Goal: Transaction & Acquisition: Purchase product/service

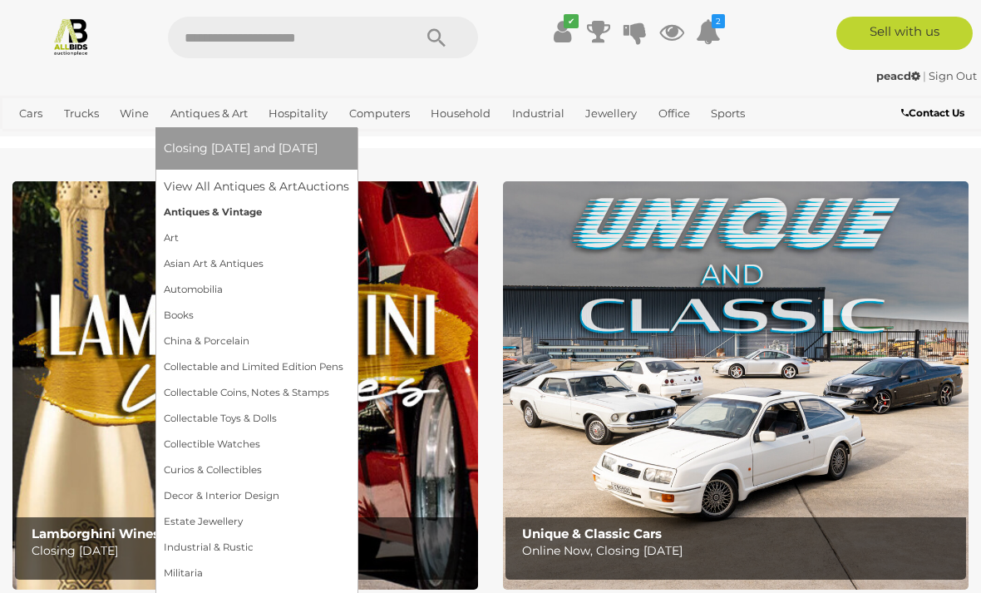
click at [231, 215] on link "Antiques & Vintage" at bounding box center [256, 213] width 185 height 26
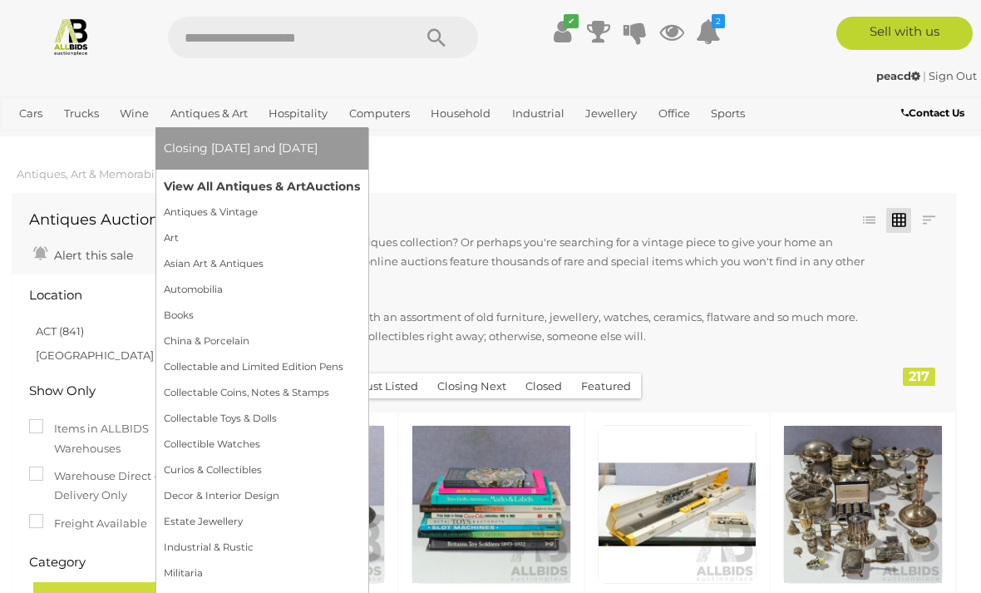
click at [205, 178] on link "View All Antiques & Art Auctions" at bounding box center [262, 187] width 196 height 26
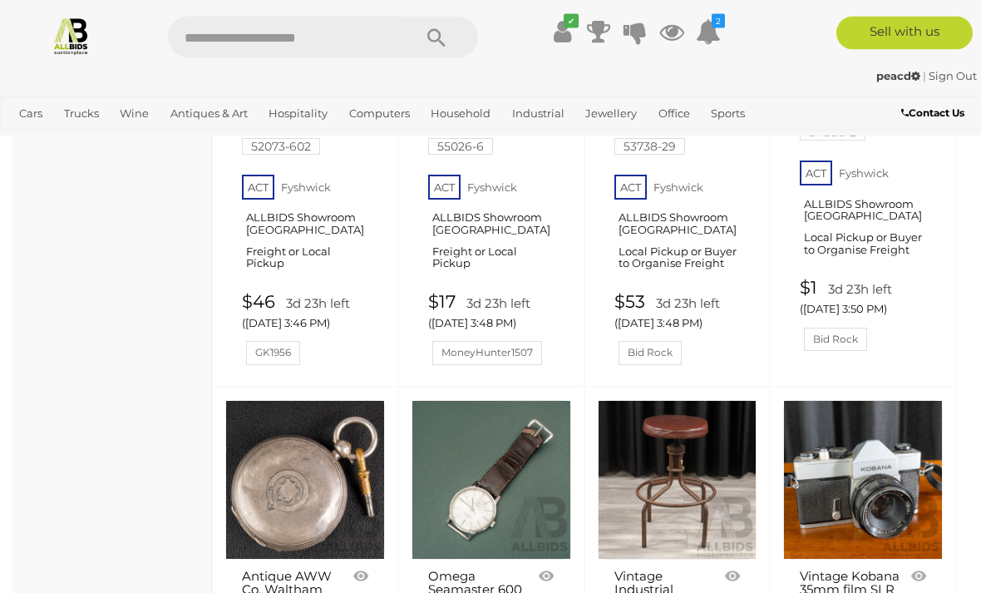
scroll to position [5771, 0]
click at [515, 400] on link at bounding box center [492, 480] width 160 height 160
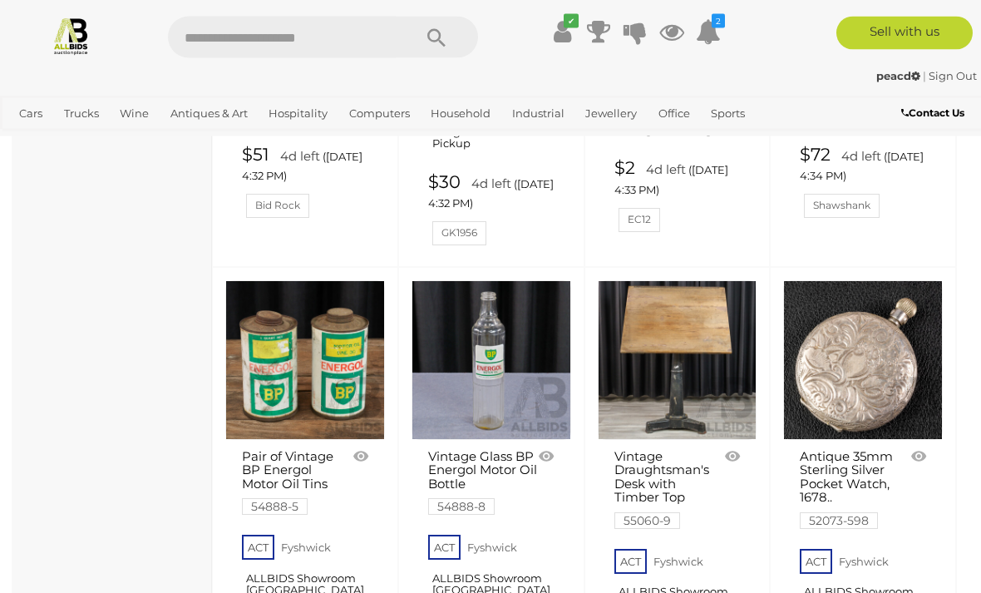
scroll to position [12454, 0]
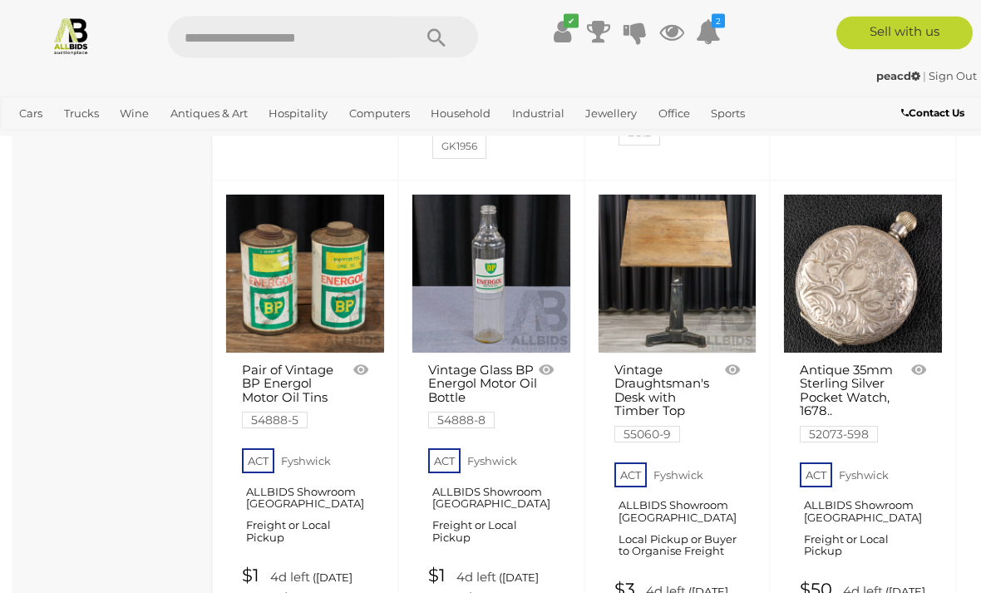
scroll to position [12523, 0]
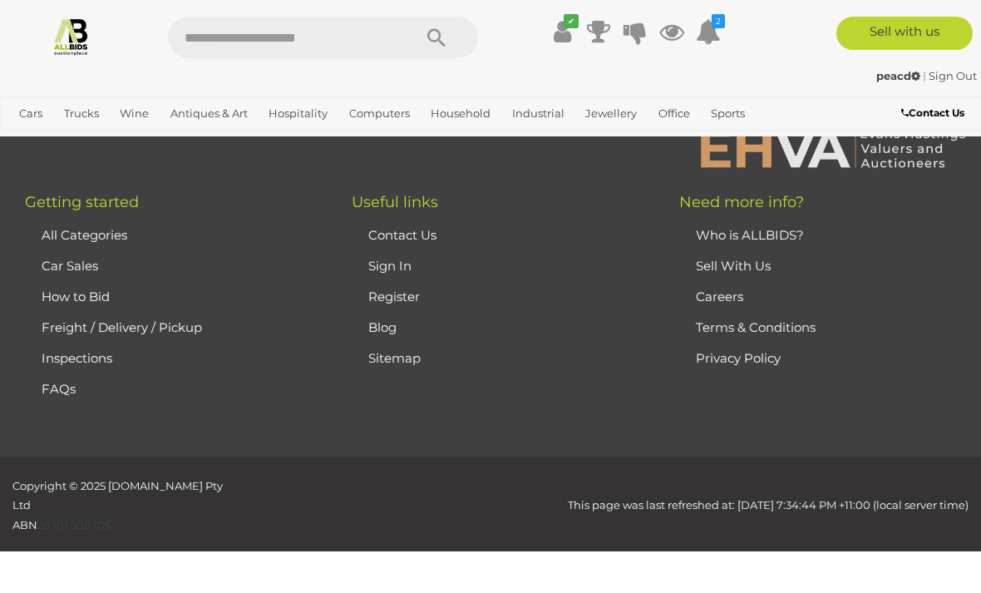
scroll to position [408, 0]
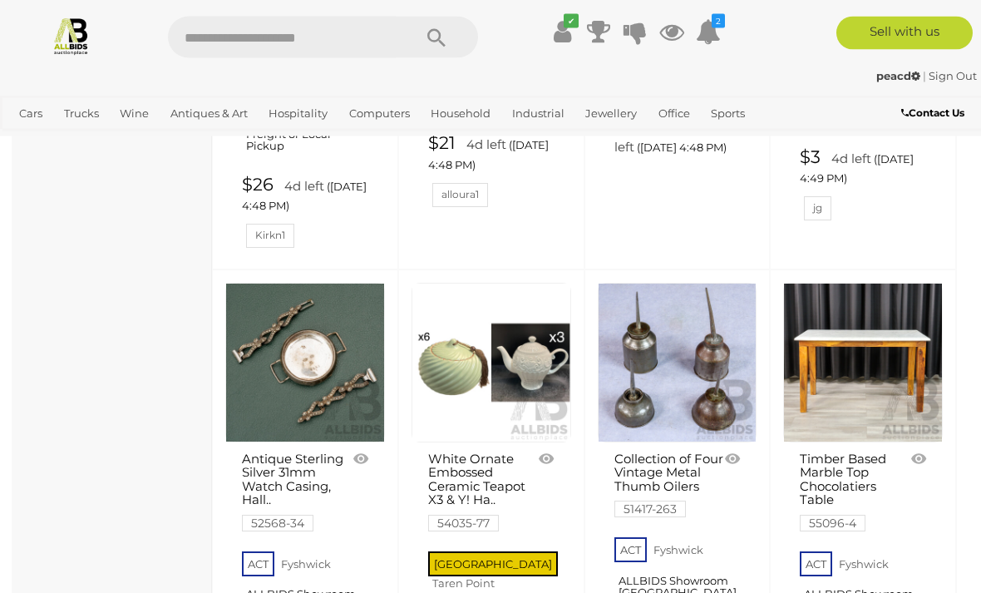
scroll to position [2847, 0]
click at [861, 452] on link "Timber Based Marble Top Chocolatiers Table 55096-4" at bounding box center [854, 490] width 109 height 77
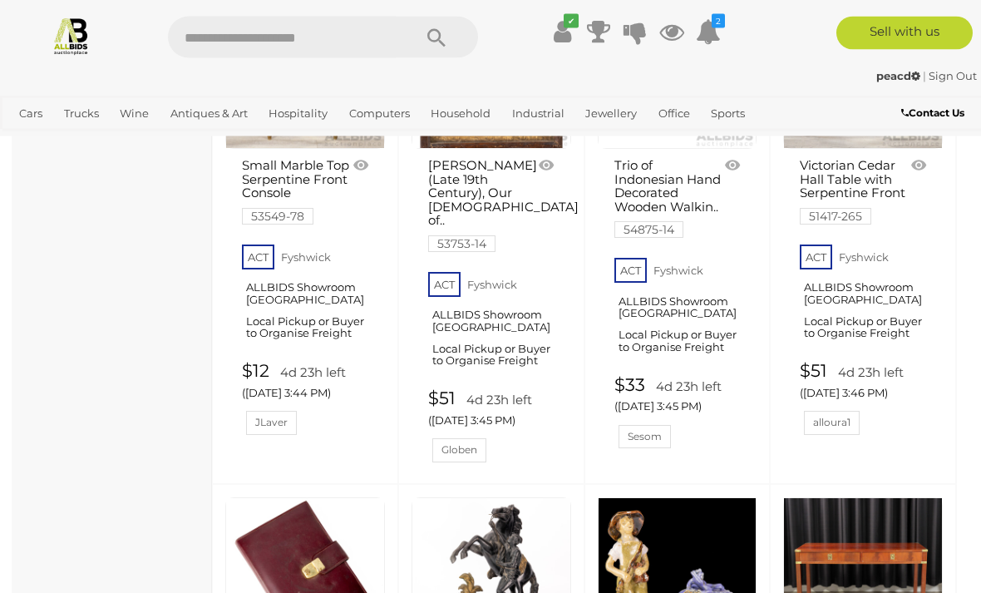
scroll to position [10632, 0]
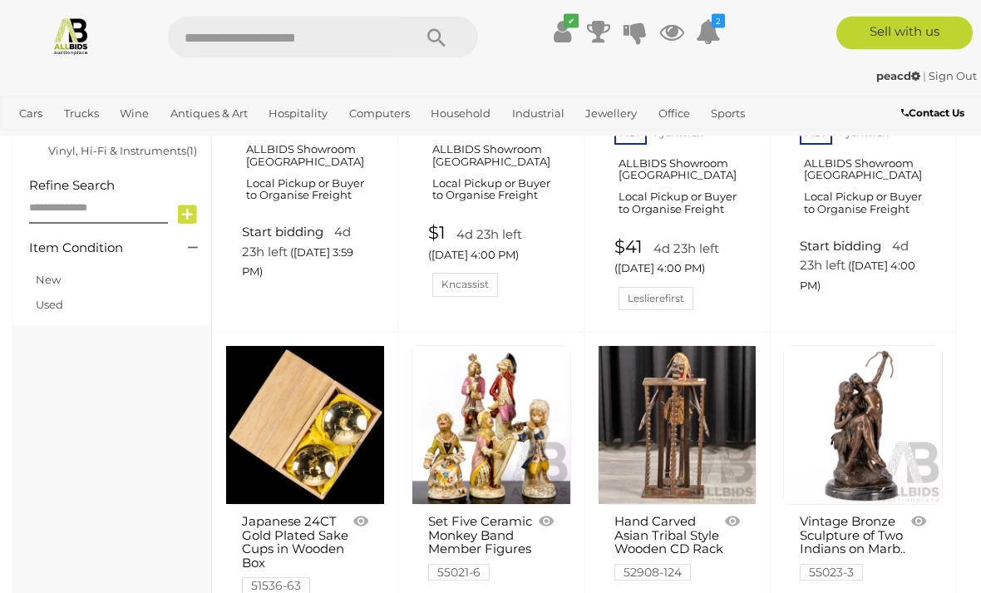
scroll to position [1248, 0]
click at [932, 545] on div "Vintage Bronze Sculpture of Two Indians on Marb.. 55023-3" at bounding box center [863, 546] width 151 height 74
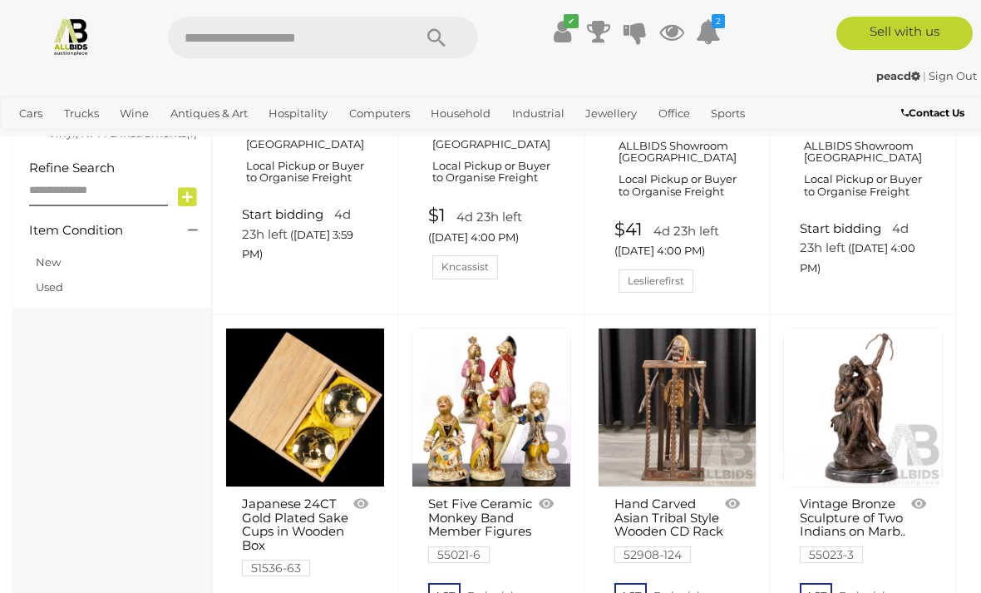
scroll to position [1351, 0]
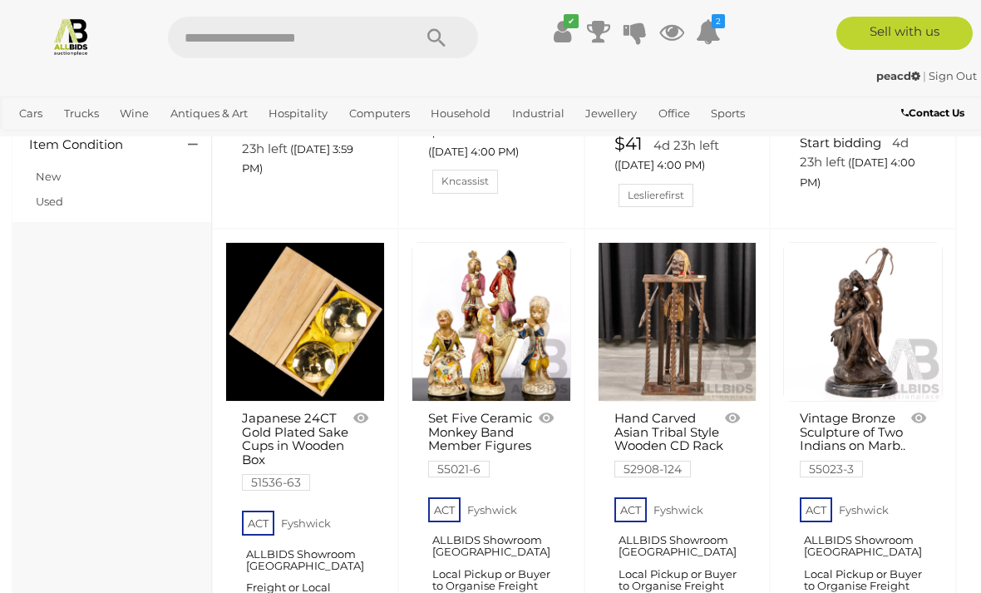
click at [492, 339] on link at bounding box center [492, 322] width 160 height 160
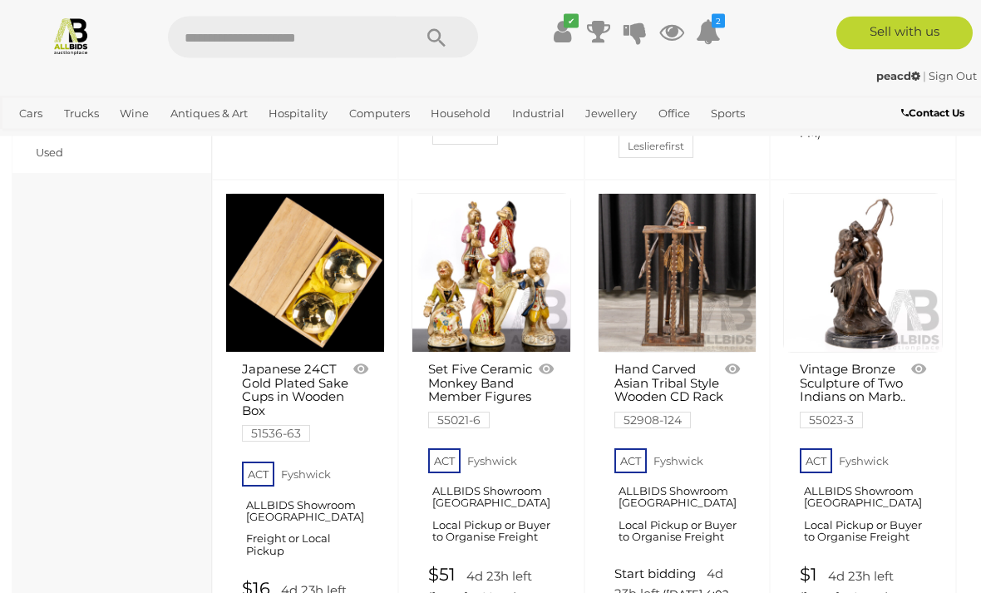
scroll to position [1400, 0]
click at [874, 366] on link "Vintage Bronze Sculpture of Two Indians on Marb.. 55023-3" at bounding box center [854, 395] width 109 height 64
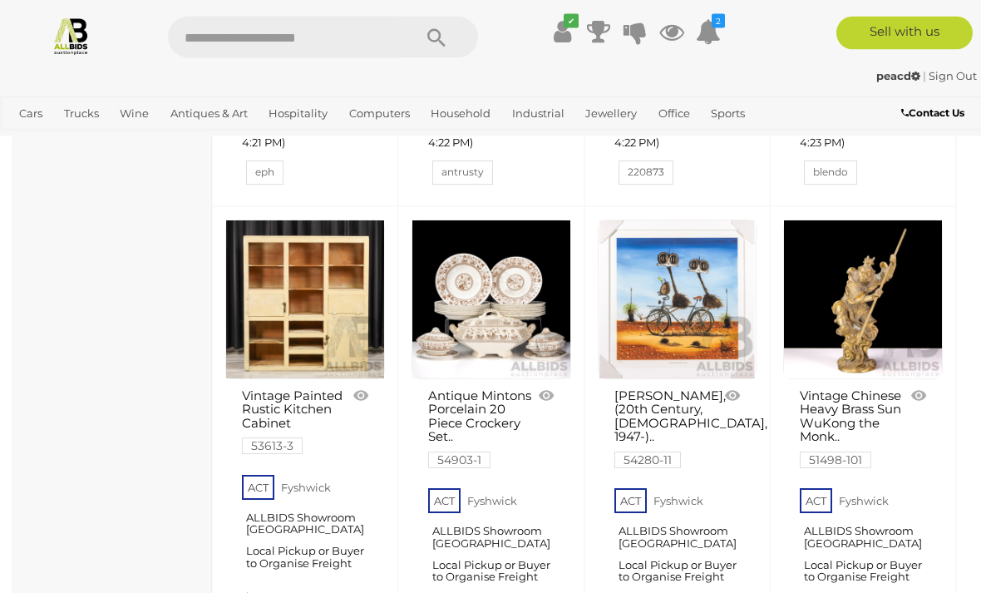
scroll to position [6325, 0]
click at [294, 245] on link at bounding box center [305, 300] width 160 height 160
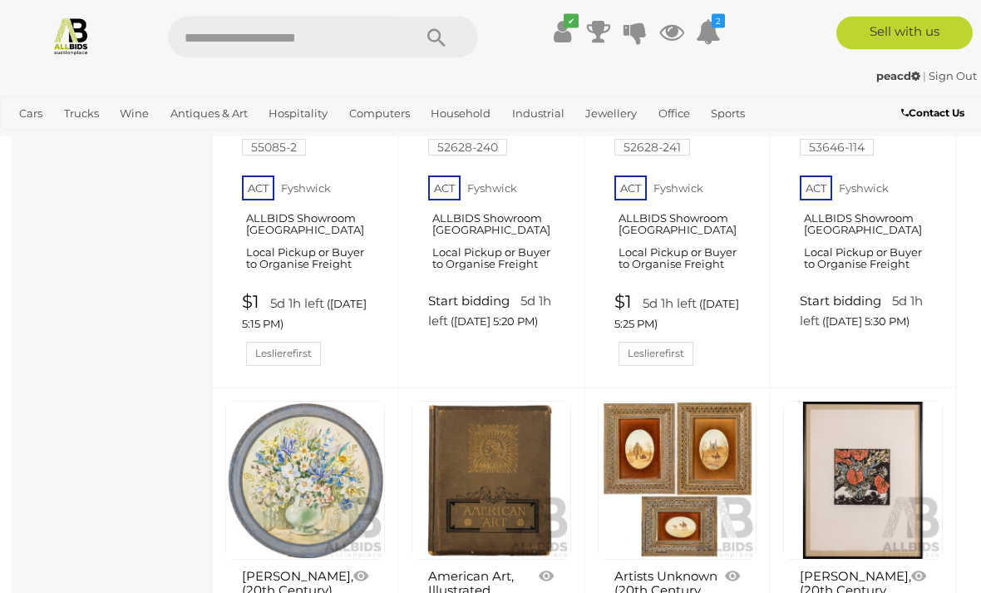
scroll to position [10133, 0]
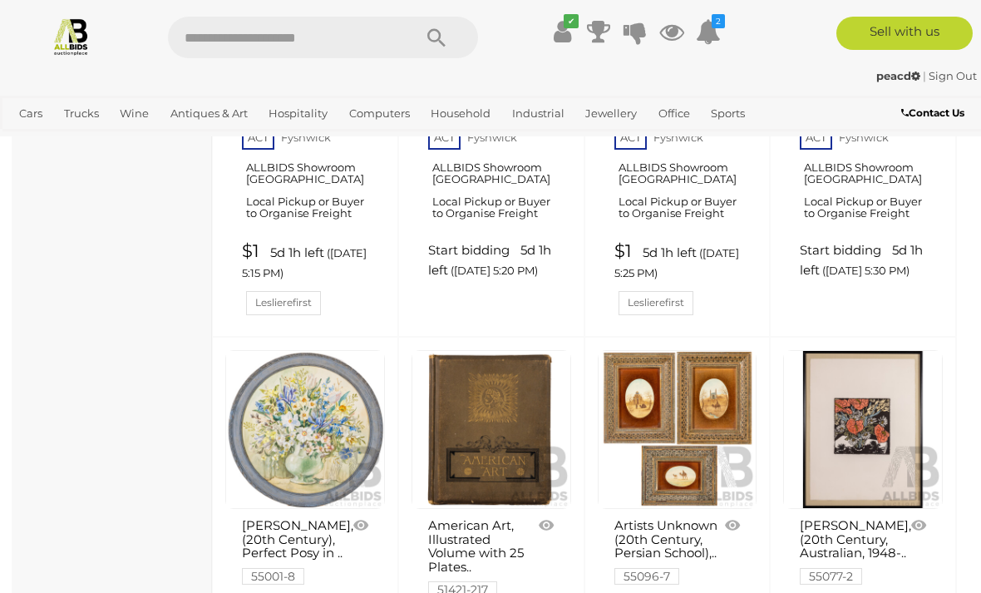
click at [692, 350] on link at bounding box center [678, 430] width 160 height 160
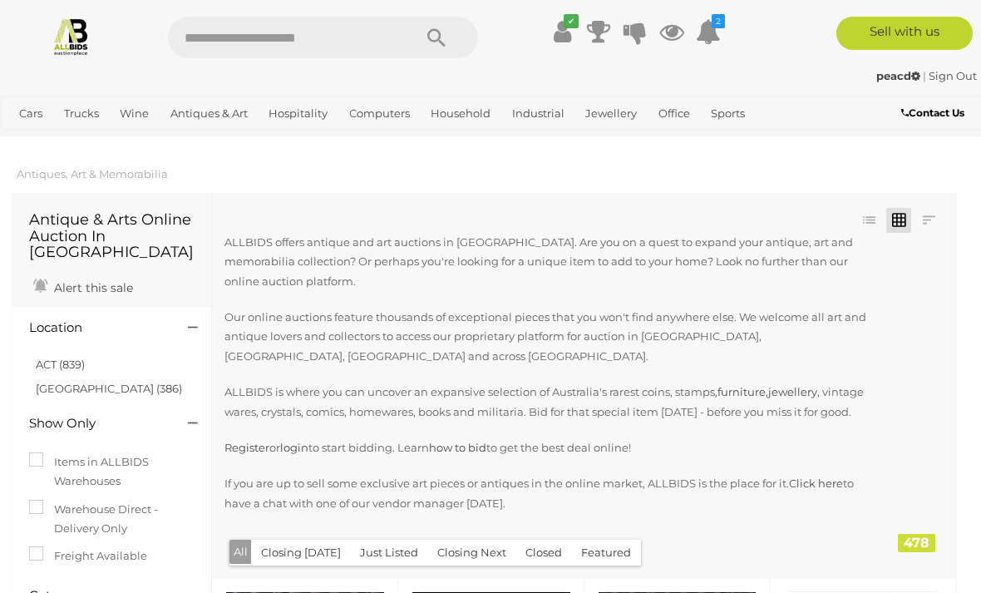
scroll to position [10186, 0]
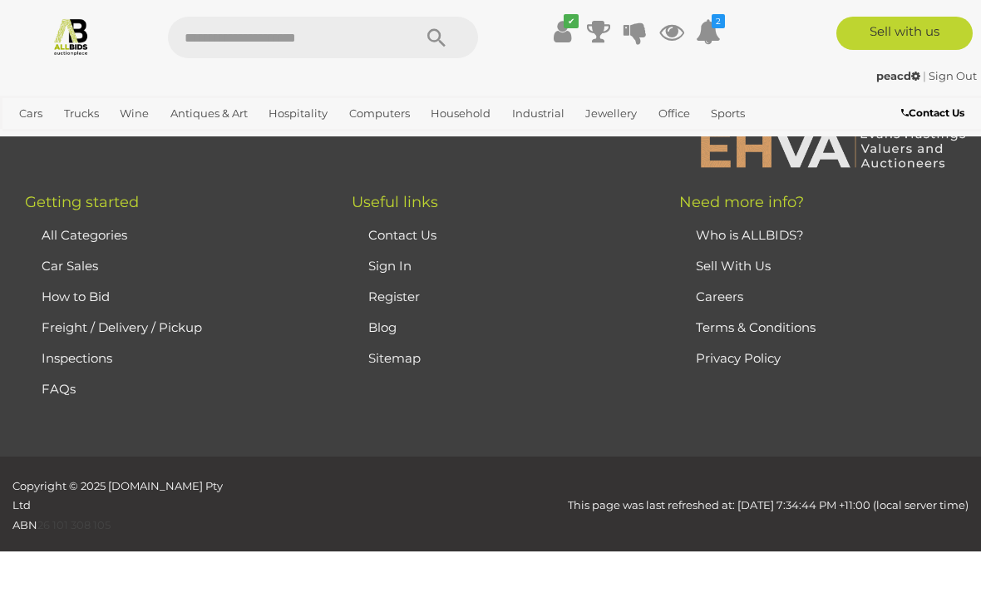
scroll to position [408, 0]
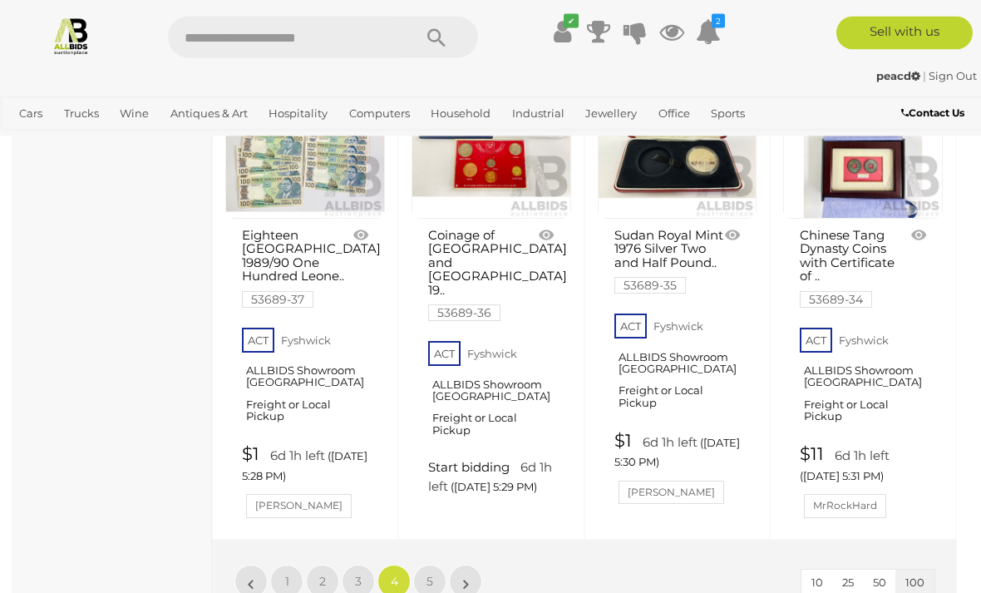
scroll to position [12281, 0]
click at [471, 565] on link "»" at bounding box center [465, 581] width 33 height 33
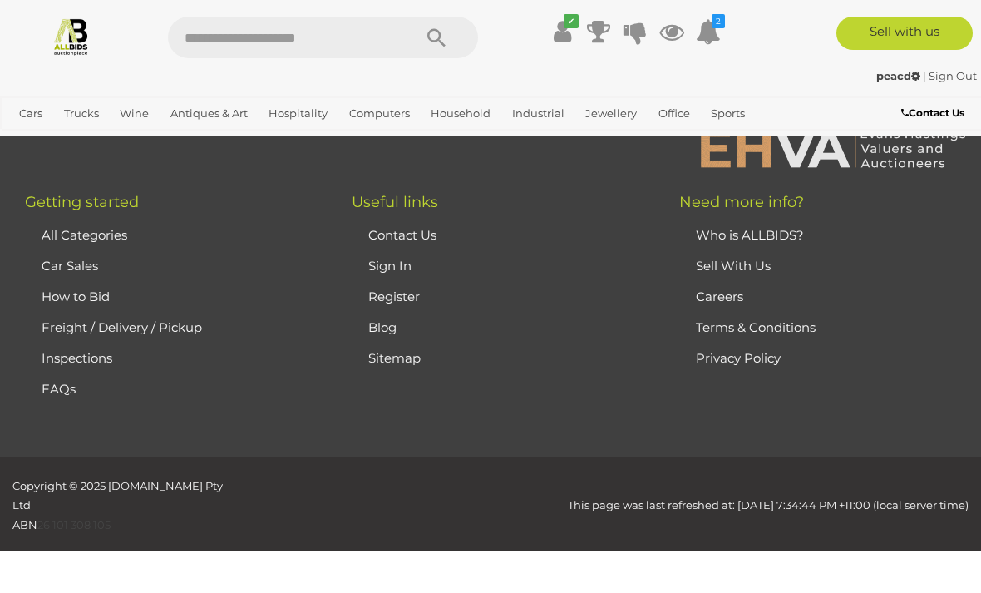
scroll to position [408, 0]
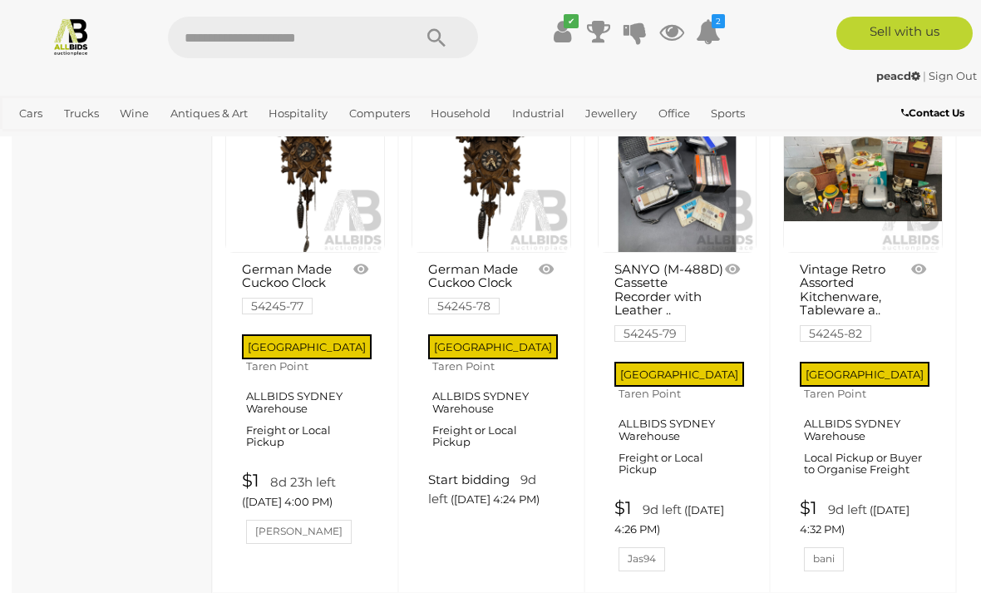
scroll to position [1980, 0]
click at [912, 499] on link "$1 9d left (19/10/2025 4:32 PM) bani" at bounding box center [865, 535] width 131 height 73
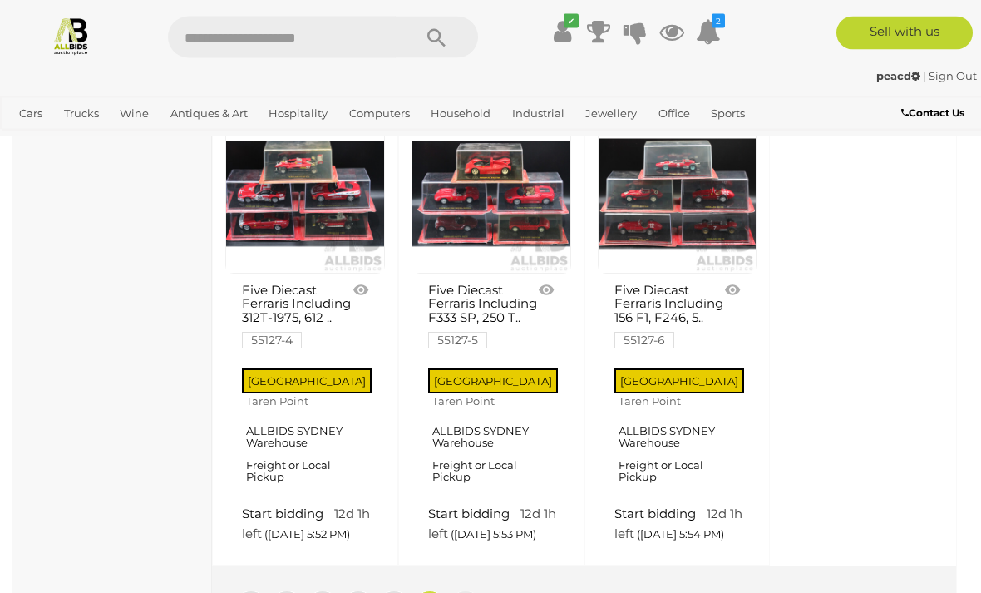
scroll to position [9030, 0]
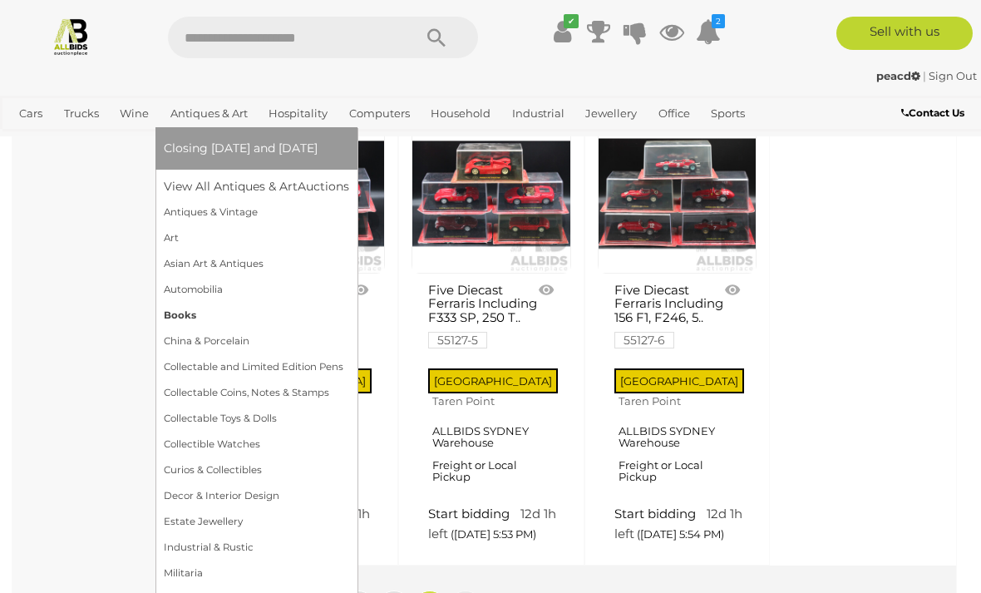
click at [184, 317] on link "Books" at bounding box center [256, 316] width 185 height 26
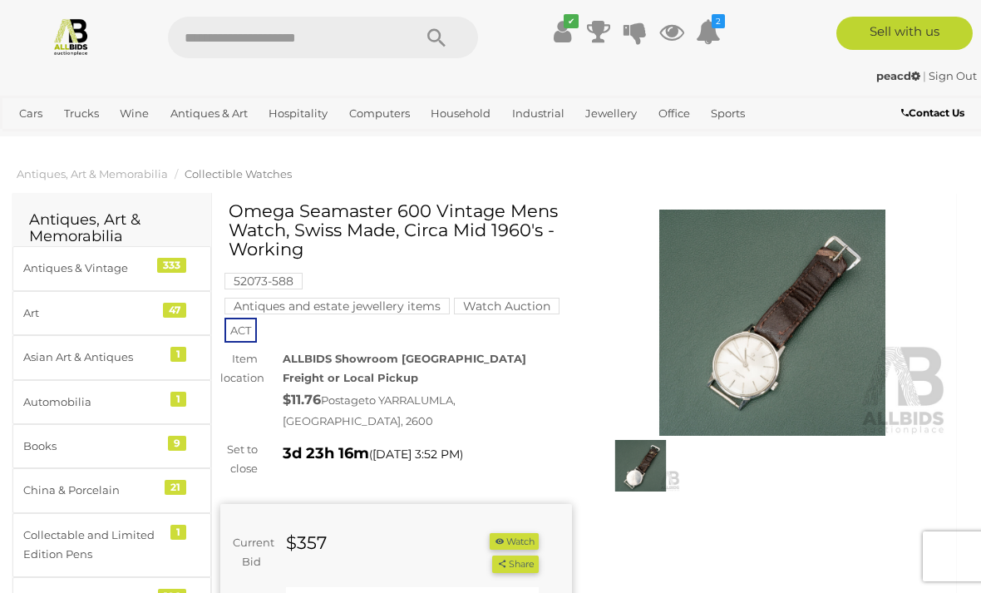
click at [818, 377] on img at bounding box center [773, 323] width 352 height 226
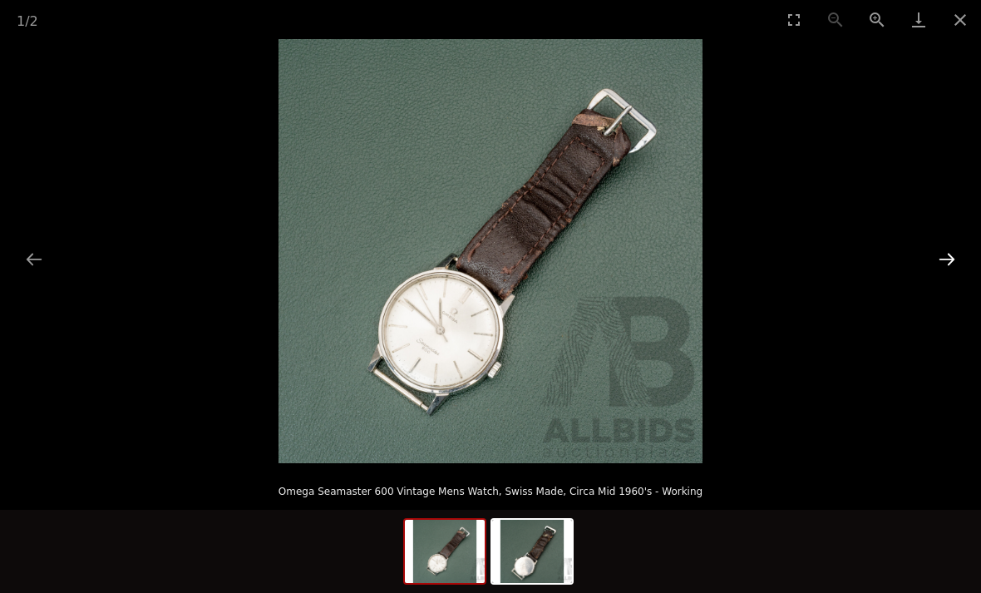
click at [946, 251] on button "Next slide" at bounding box center [947, 259] width 35 height 32
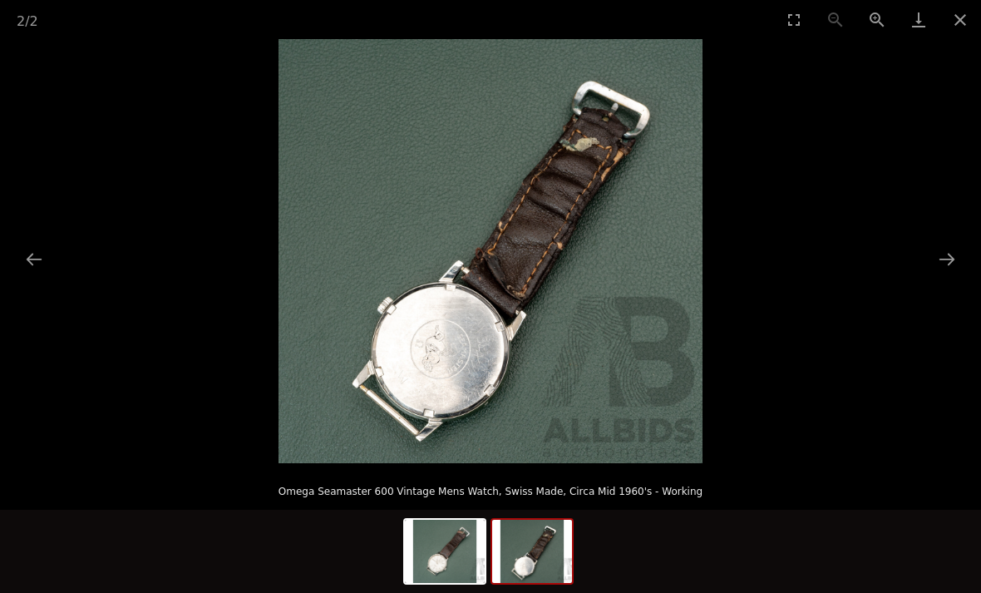
click at [952, 240] on picture at bounding box center [490, 251] width 981 height 424
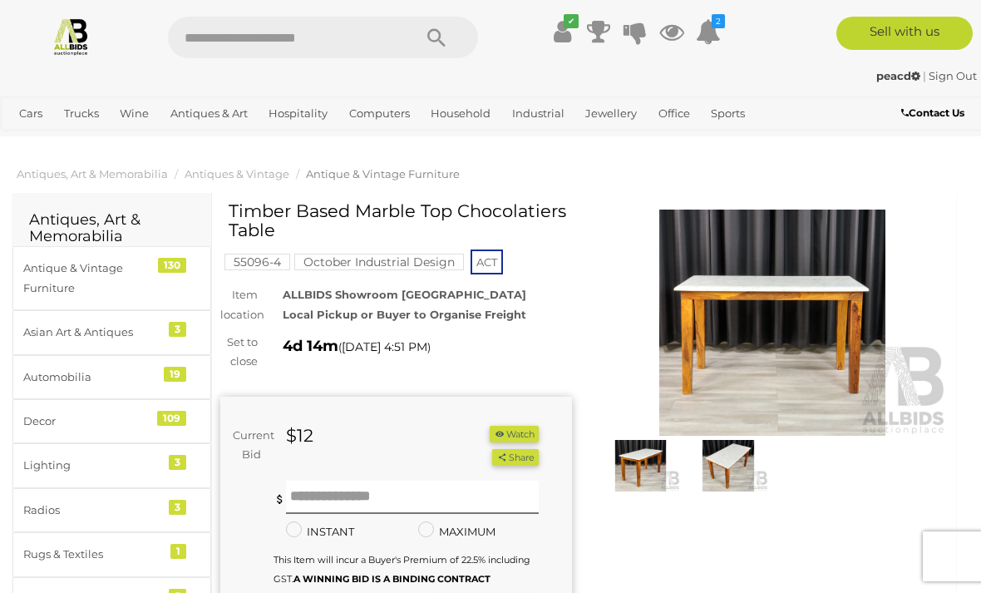
click at [874, 381] on img at bounding box center [773, 323] width 352 height 226
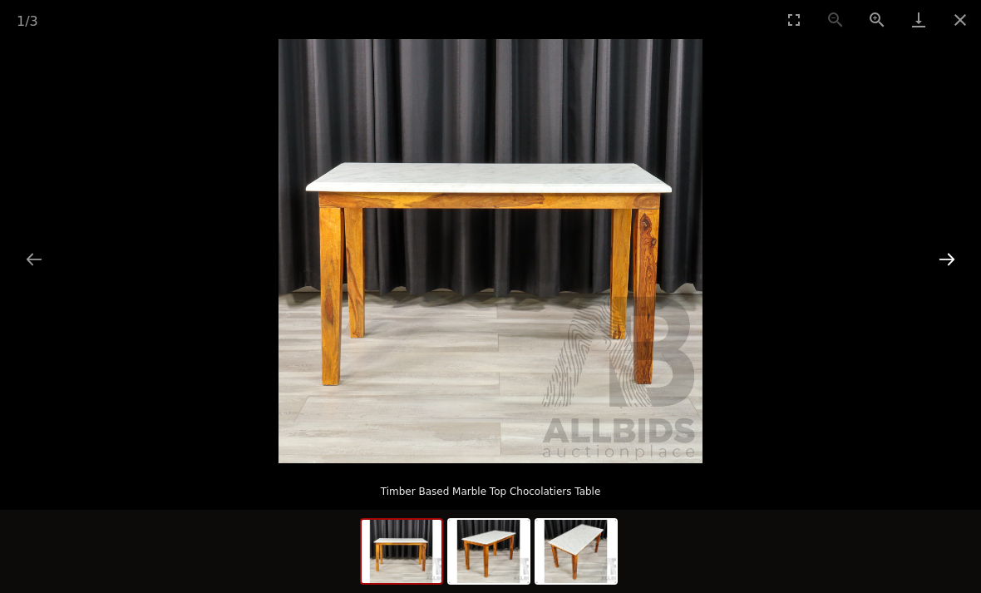
click at [947, 259] on button "Next slide" at bounding box center [947, 259] width 35 height 32
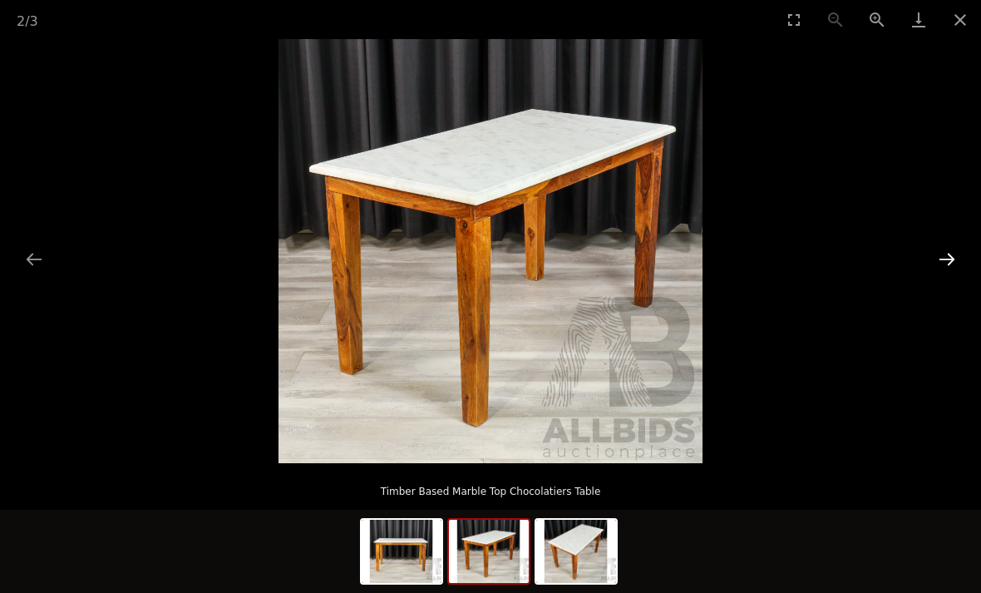
click at [956, 249] on button "Next slide" at bounding box center [947, 259] width 35 height 32
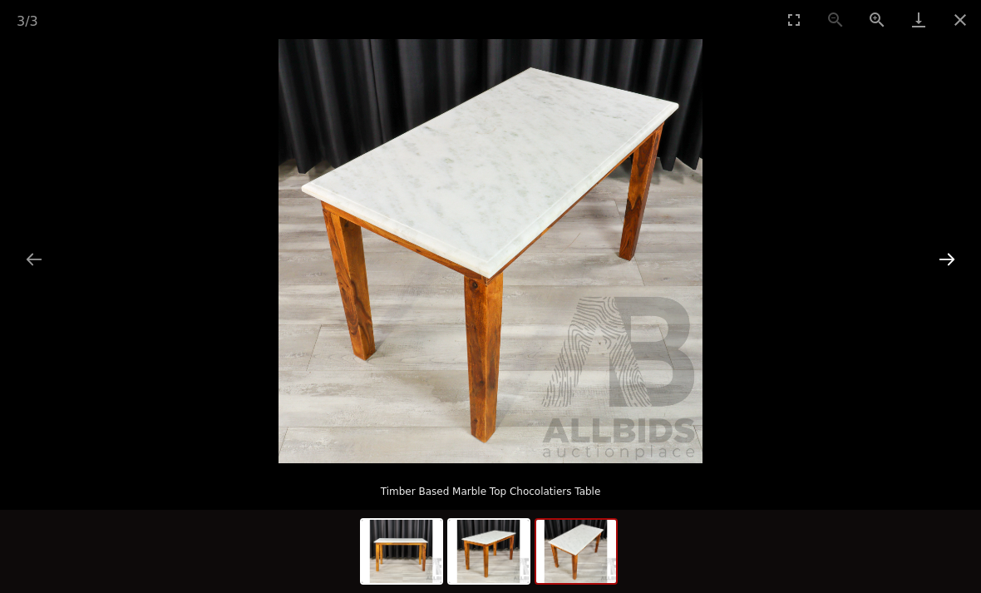
click at [956, 248] on button "Next slide" at bounding box center [947, 259] width 35 height 32
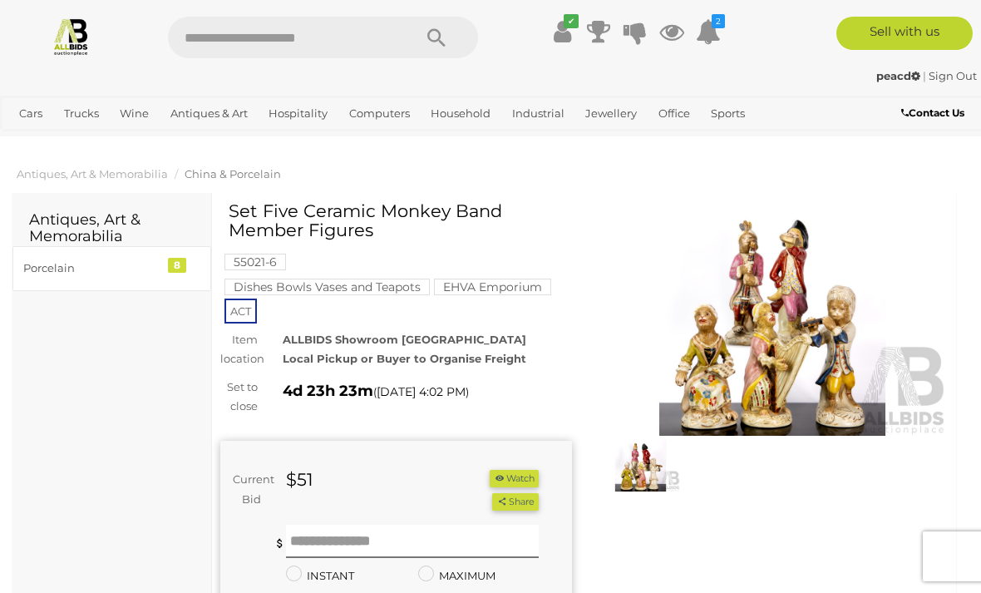
click at [814, 400] on img at bounding box center [773, 323] width 352 height 226
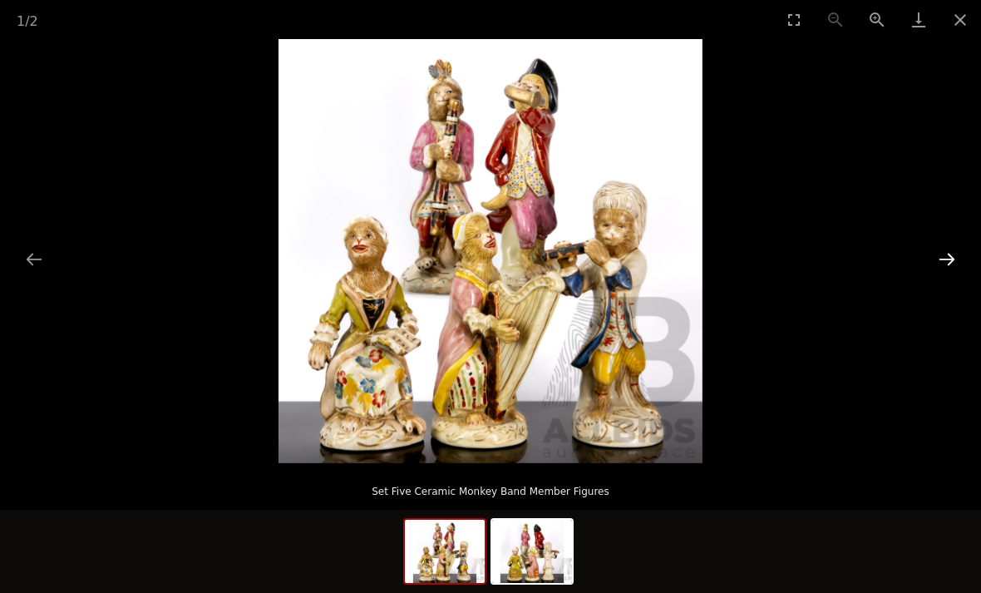
click at [944, 256] on button "Next slide" at bounding box center [947, 259] width 35 height 32
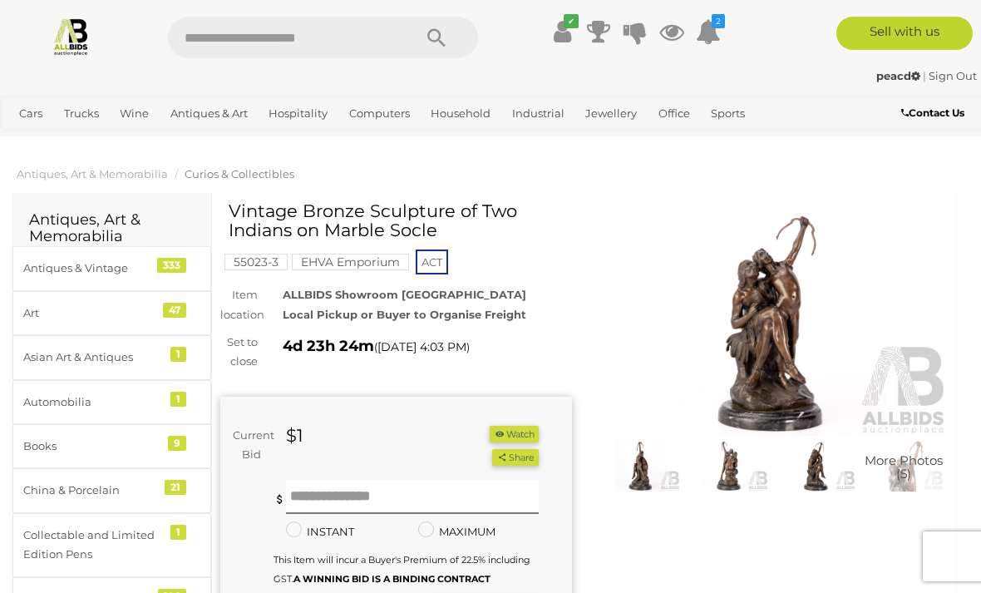
click at [802, 383] on img at bounding box center [773, 323] width 352 height 226
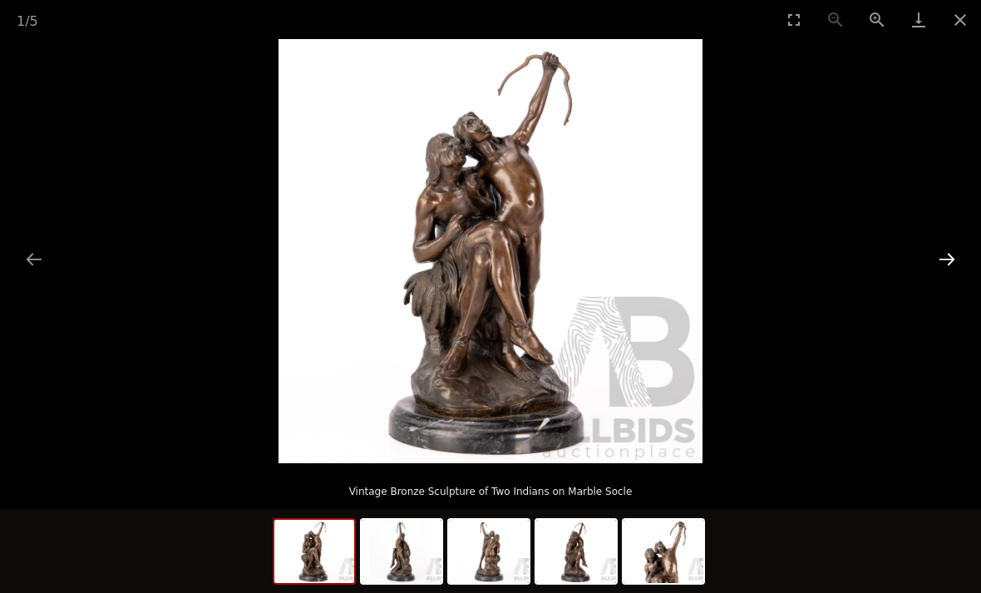
click at [946, 260] on button "Next slide" at bounding box center [947, 259] width 35 height 32
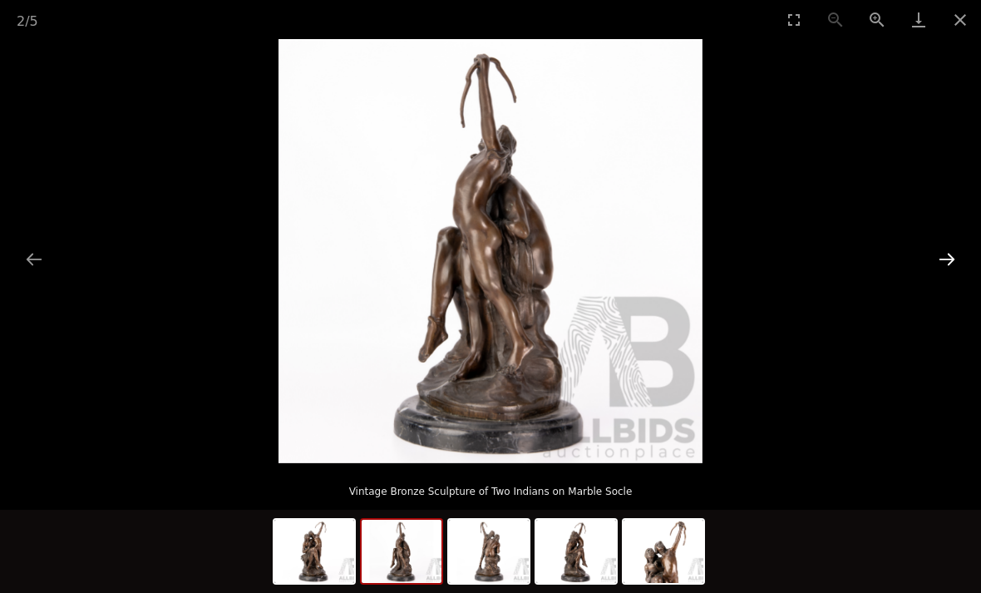
click at [957, 251] on button "Next slide" at bounding box center [947, 259] width 35 height 32
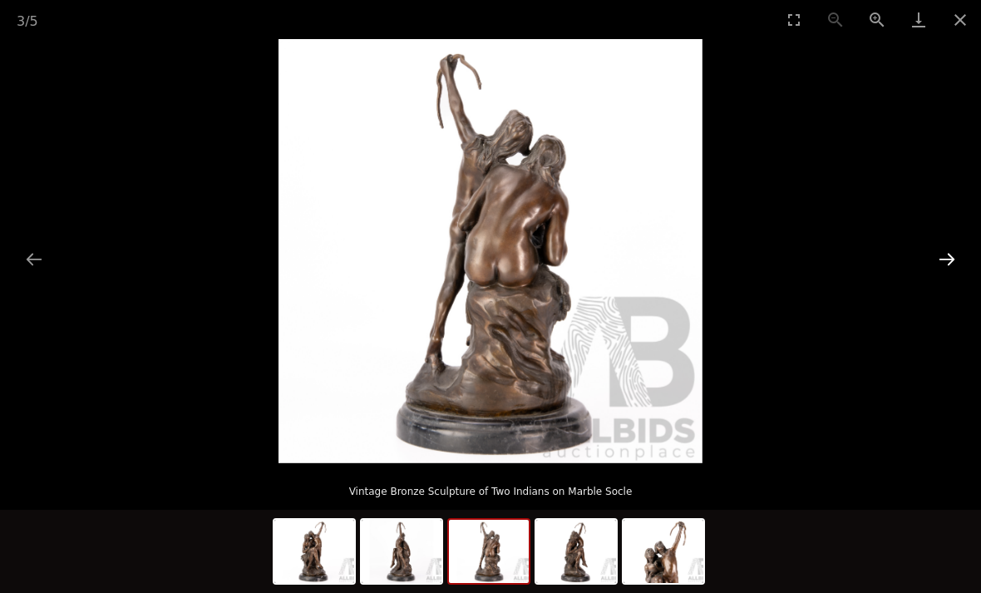
click at [955, 250] on button "Next slide" at bounding box center [947, 259] width 35 height 32
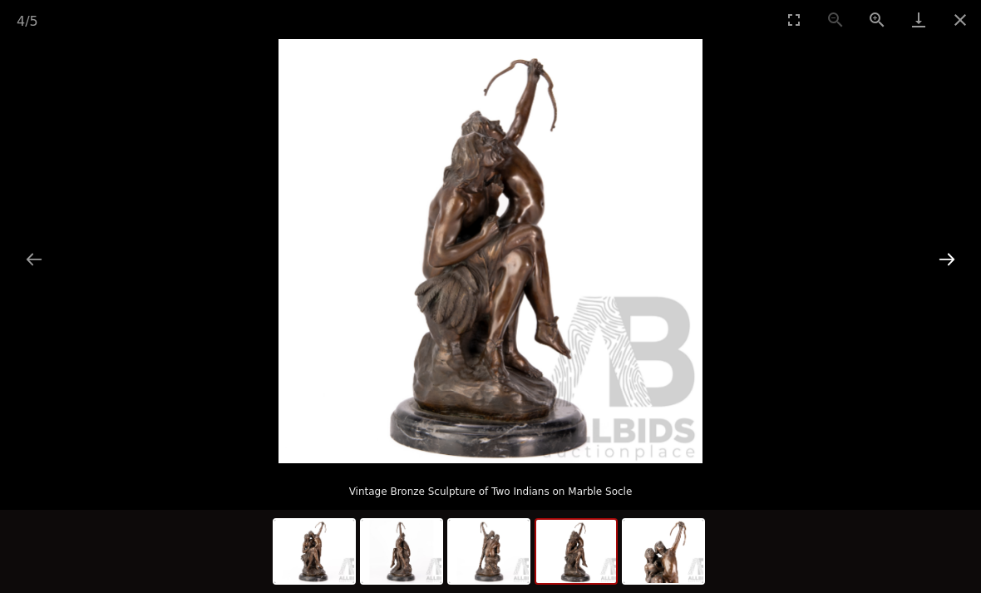
click at [961, 247] on button "Next slide" at bounding box center [947, 259] width 35 height 32
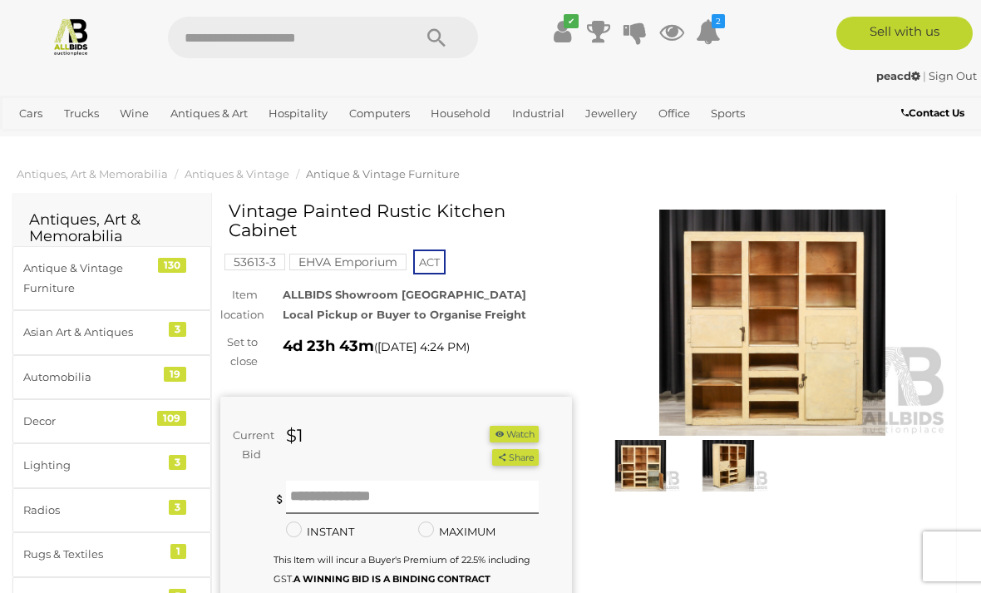
click at [846, 385] on img at bounding box center [773, 323] width 352 height 226
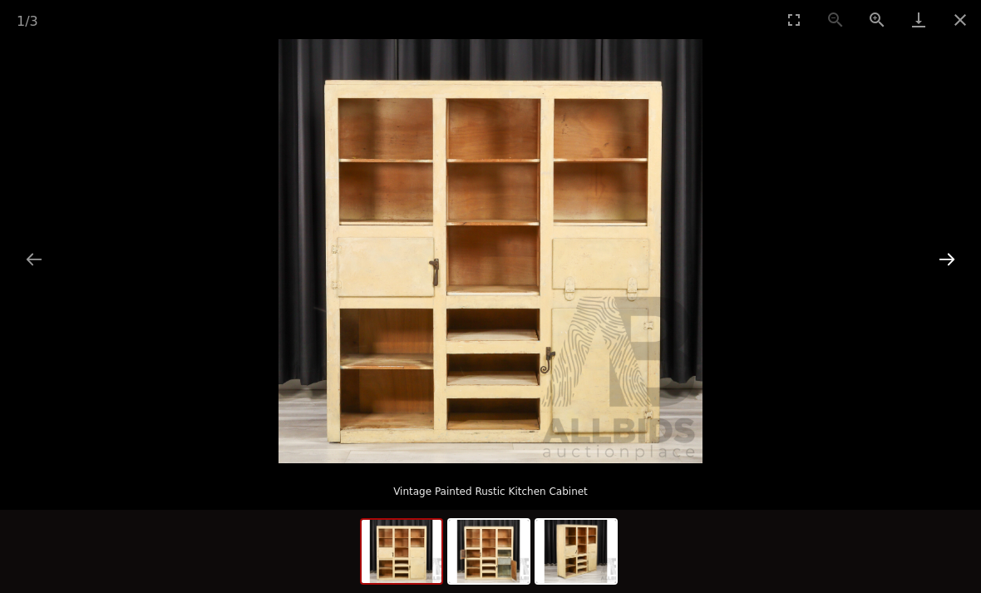
click at [951, 260] on button "Next slide" at bounding box center [947, 259] width 35 height 32
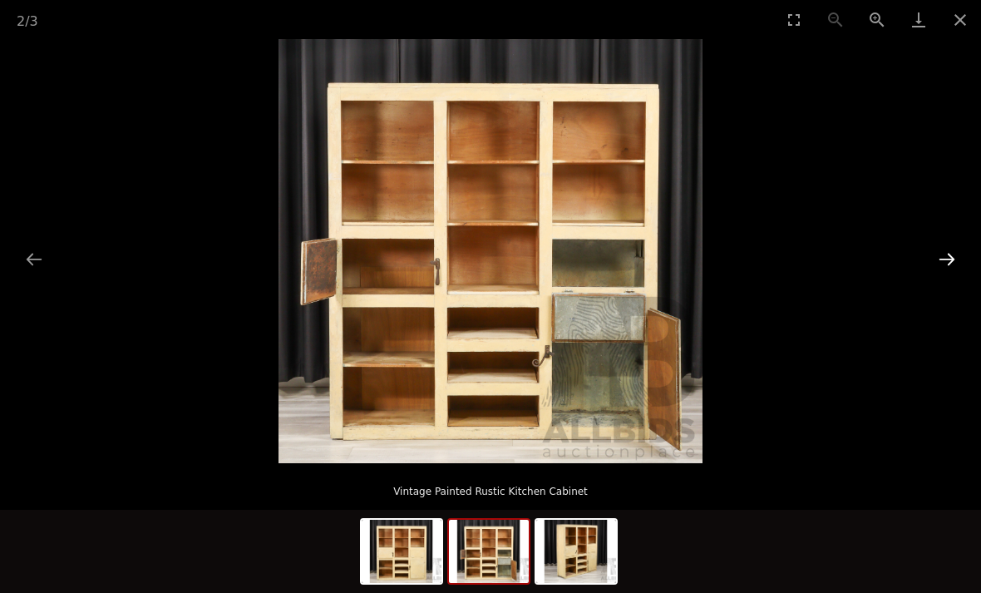
click at [952, 262] on button "Next slide" at bounding box center [947, 259] width 35 height 32
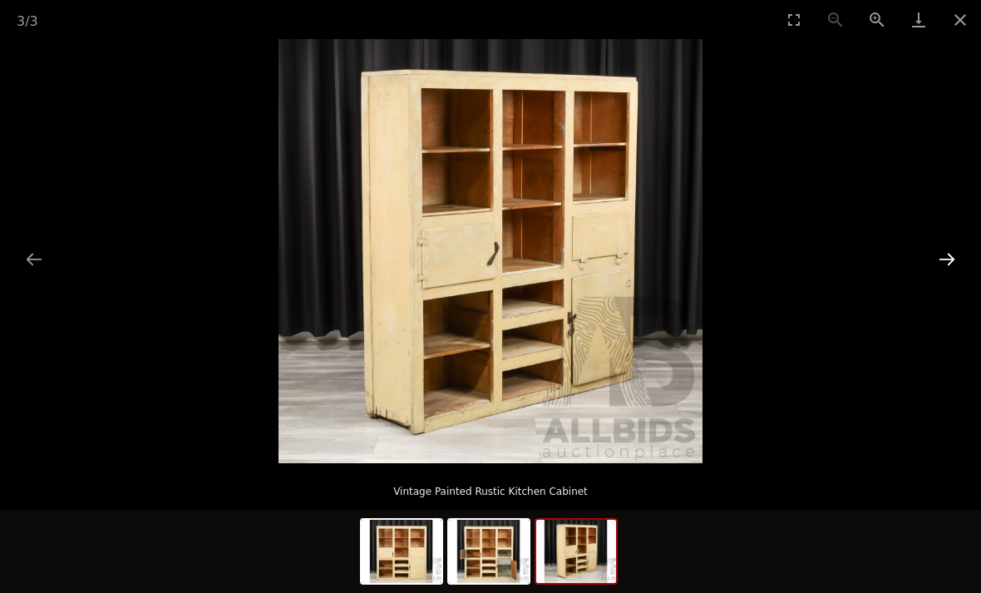
click at [948, 260] on button "Next slide" at bounding box center [947, 259] width 35 height 32
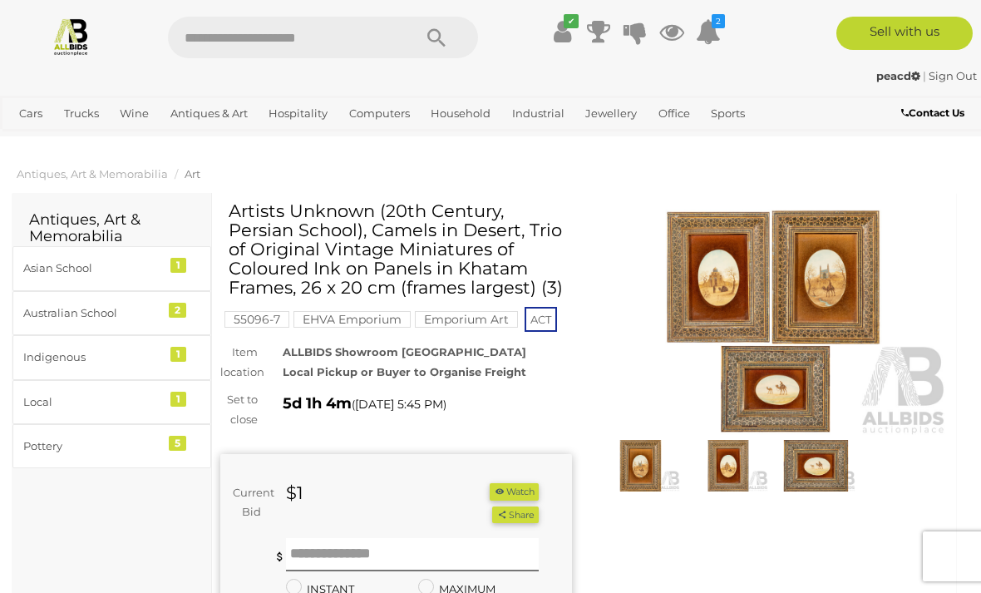
click at [816, 407] on img at bounding box center [773, 323] width 352 height 226
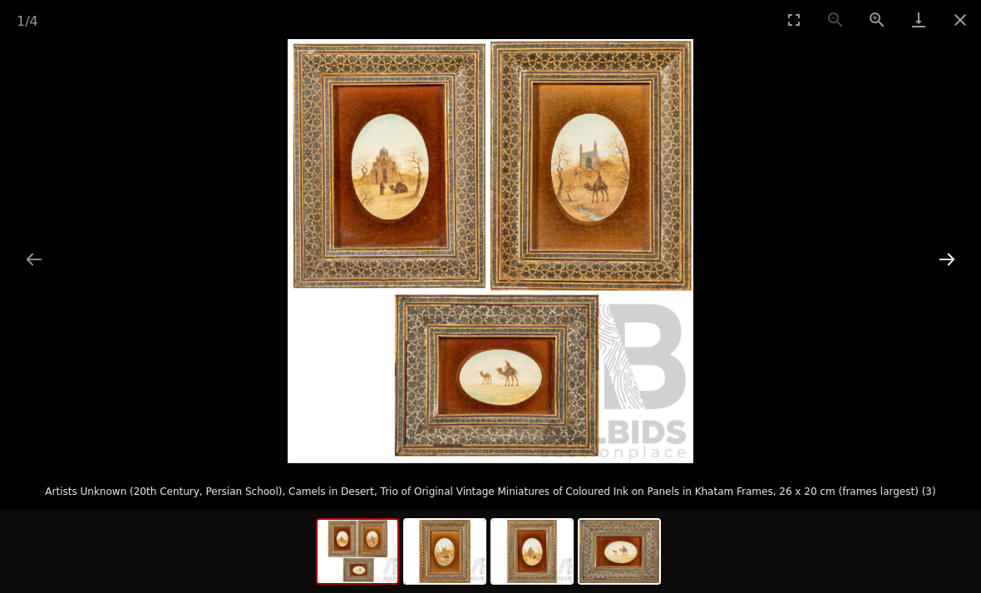
click at [948, 259] on button "Next slide" at bounding box center [947, 259] width 35 height 32
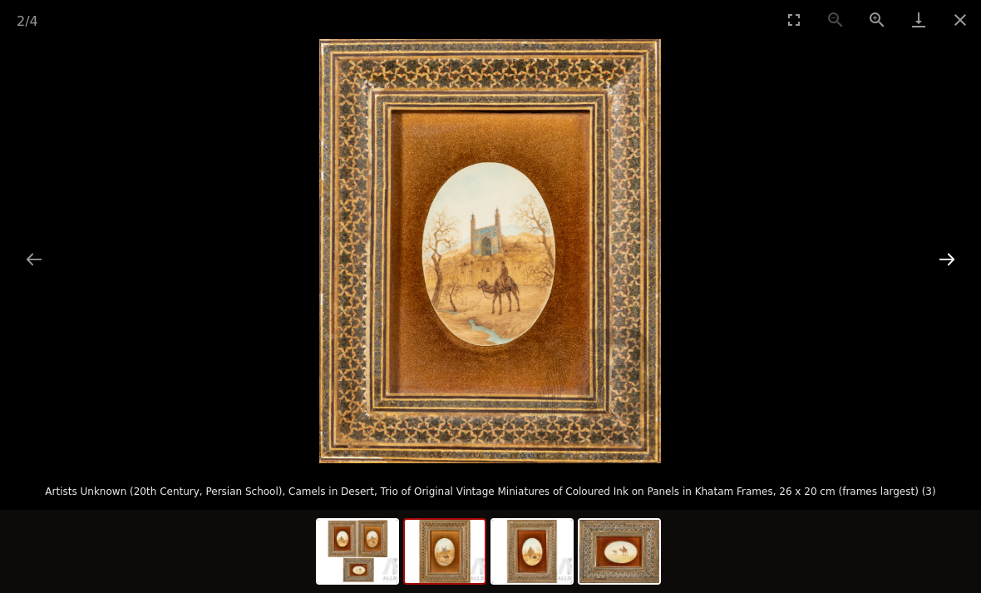
click at [946, 255] on button "Next slide" at bounding box center [947, 259] width 35 height 32
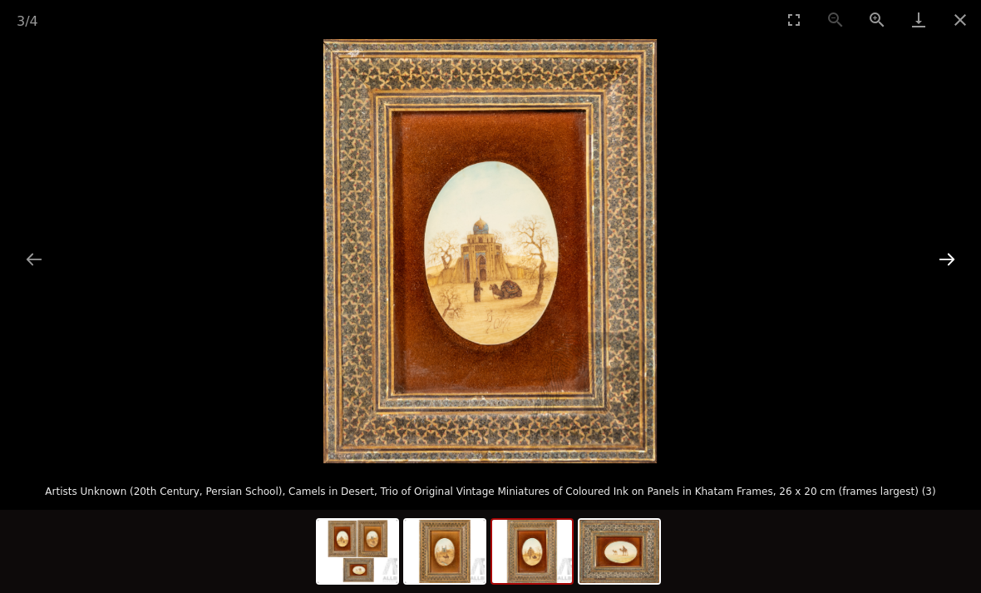
click at [954, 252] on button "Next slide" at bounding box center [947, 259] width 35 height 32
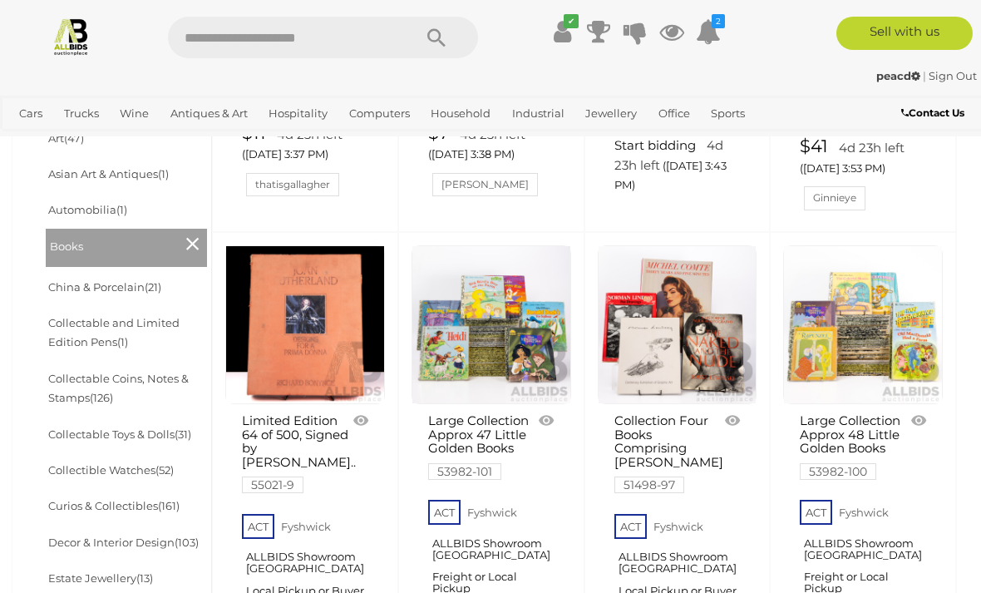
scroll to position [538, 0]
